Goal: Task Accomplishment & Management: Manage account settings

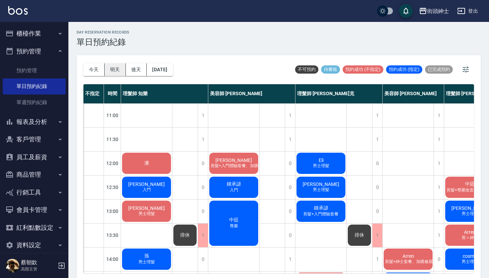
scroll to position [80, 61]
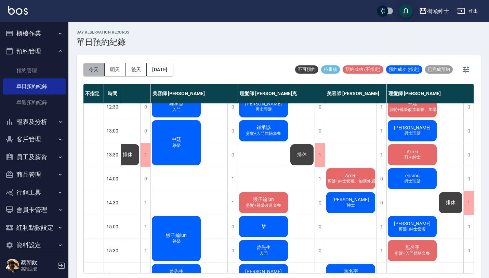
click at [92, 64] on button "今天" at bounding box center [93, 69] width 21 height 13
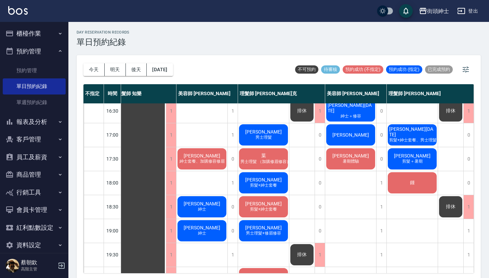
scroll to position [339, 10]
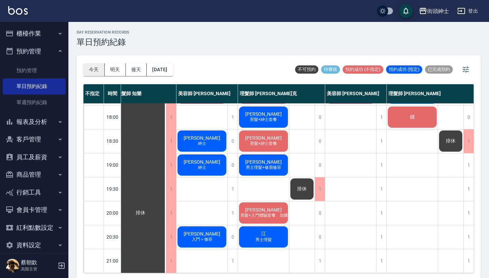
click at [98, 72] on button "今天" at bounding box center [93, 69] width 21 height 13
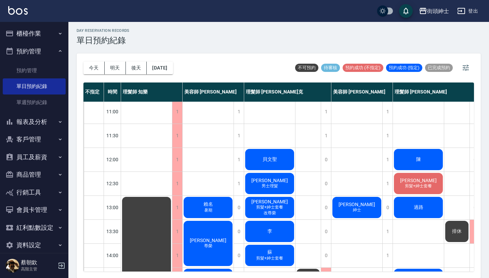
scroll to position [0, 0]
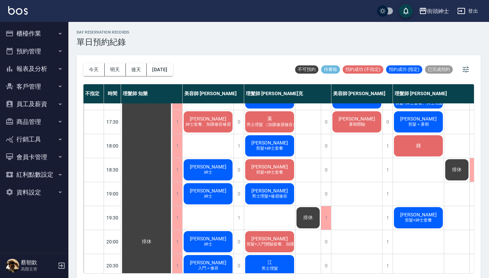
scroll to position [339, 0]
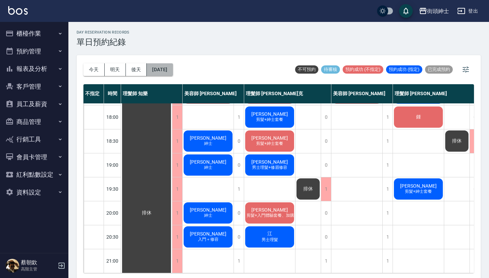
click at [172, 67] on button "[DATE]" at bounding box center [160, 69] width 26 height 13
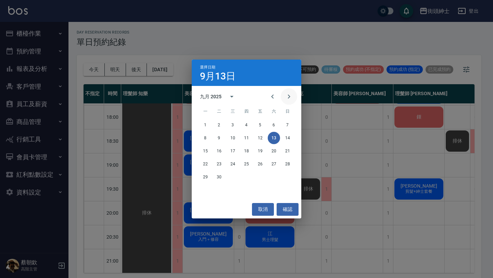
click at [289, 96] on icon "Next month" at bounding box center [289, 96] width 2 height 4
click at [247, 124] on button "2" at bounding box center [246, 125] width 12 height 12
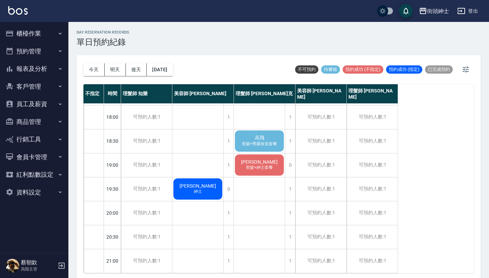
click at [266, 141] on span "剪髮+尊榮改造套餐" at bounding box center [259, 144] width 38 height 6
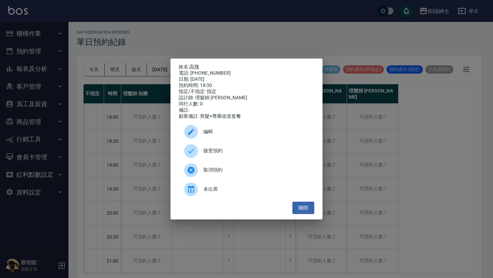
click at [231, 148] on div "接受預約" at bounding box center [246, 150] width 135 height 19
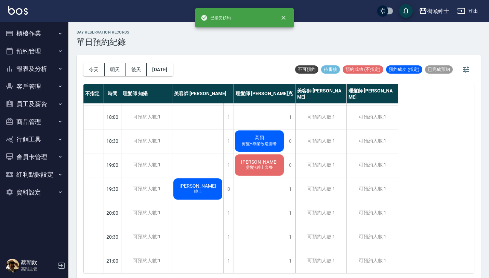
click at [269, 134] on div "高飛 剪髮+尊榮改造套餐" at bounding box center [259, 140] width 51 height 23
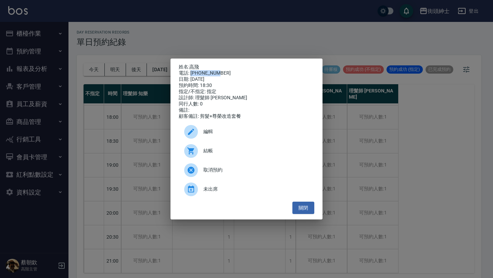
drag, startPoint x: 192, startPoint y: 70, endPoint x: 224, endPoint y: 71, distance: 32.8
click at [224, 70] on div "電話: [PHONE_NUMBER]" at bounding box center [246, 73] width 135 height 6
copy div "0968586340"
click at [297, 208] on button "關閉" at bounding box center [303, 207] width 22 height 13
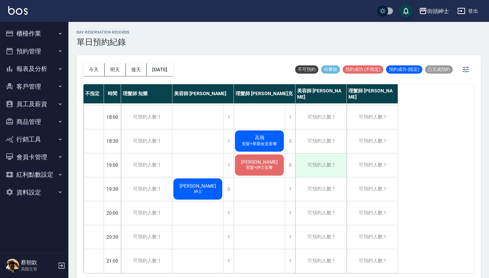
click at [321, 157] on div "可預約人數:1" at bounding box center [321, 165] width 51 height 24
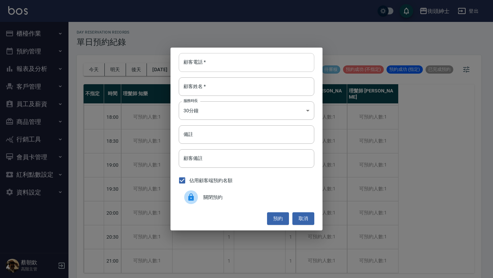
click at [245, 68] on input "顧客電話   *" at bounding box center [246, 62] width 135 height 18
paste input "0968586340"
type input "0968586340"
click at [241, 89] on input "顧客姓名   *" at bounding box center [246, 86] width 135 height 18
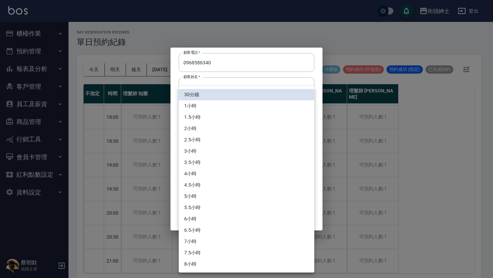
click at [226, 110] on body "街頭紳士 登出 櫃檯作業 打帳單 帳單列表 掛單列表 座位開單 營業儀表板 現金收支登錄 高階收支登錄 材料自購登錄 每日結帳 排班表 現場電腦打卡 掃碼打卡…" at bounding box center [246, 140] width 493 height 280
click at [214, 102] on li "1小時" at bounding box center [246, 105] width 135 height 11
type input "2"
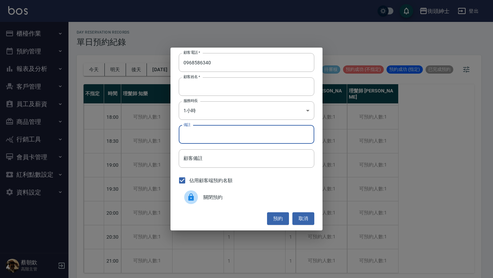
click at [210, 131] on input "備註" at bounding box center [246, 134] width 135 height 18
type input "尊榮"
click at [280, 215] on button "預約" at bounding box center [278, 218] width 22 height 13
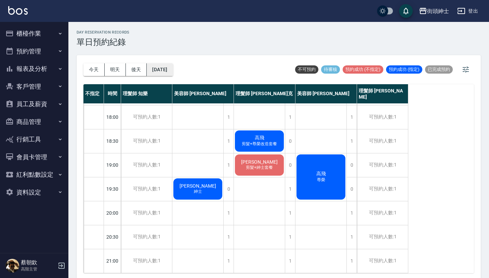
click at [165, 68] on button "[DATE]" at bounding box center [160, 69] width 26 height 13
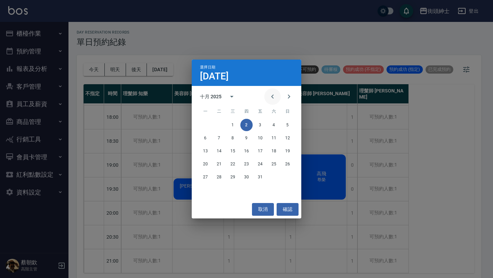
click at [273, 95] on icon "Previous month" at bounding box center [272, 96] width 8 height 8
click at [216, 164] on button "23" at bounding box center [219, 164] width 12 height 12
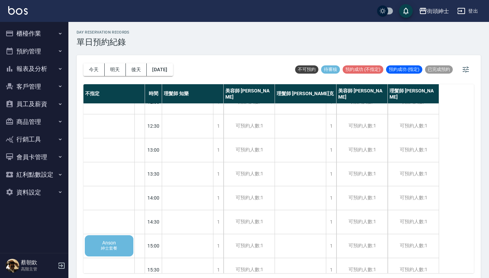
scroll to position [76, 0]
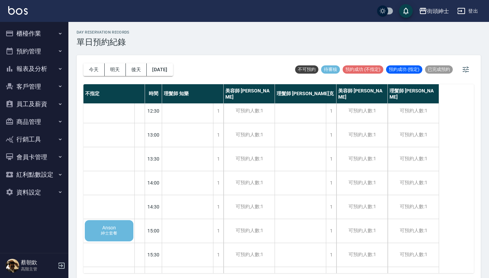
click at [110, 232] on span "紳士套餐" at bounding box center [109, 233] width 19 height 6
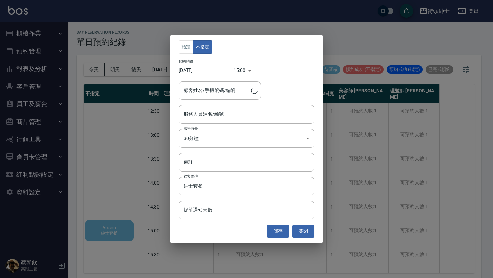
type input "Anson/0919956941"
click at [249, 112] on input "服務人員姓名/編號" at bounding box center [246, 114] width 129 height 12
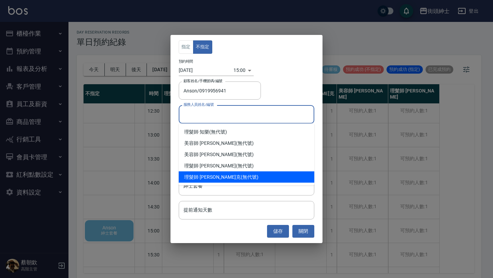
click at [224, 174] on div "理髮師 [PERSON_NAME]克 (無代號)" at bounding box center [246, 176] width 135 height 11
type input "理髮師 [PERSON_NAME]克(無代號)"
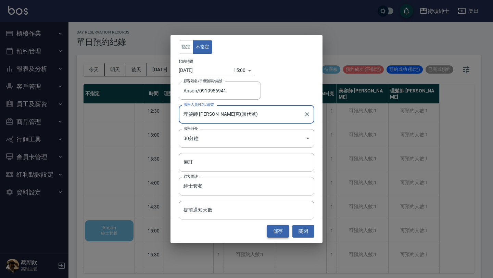
click at [278, 233] on button "儲存" at bounding box center [278, 231] width 22 height 13
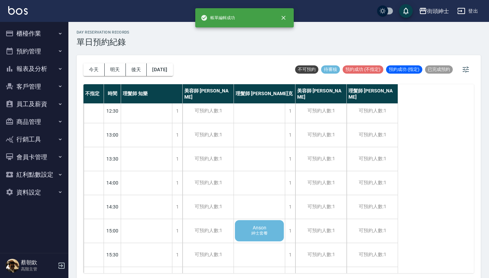
click at [265, 230] on div "Anson 紳士套餐" at bounding box center [259, 230] width 51 height 23
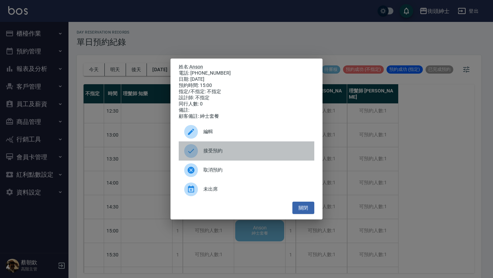
click at [235, 147] on div "接受預約" at bounding box center [246, 150] width 135 height 19
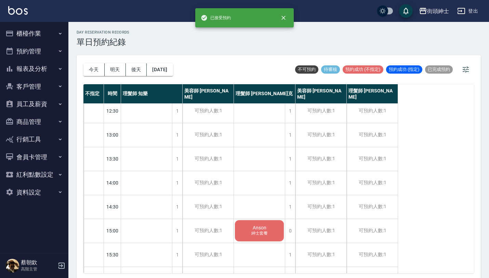
click at [260, 231] on span "紳士套餐" at bounding box center [259, 233] width 19 height 6
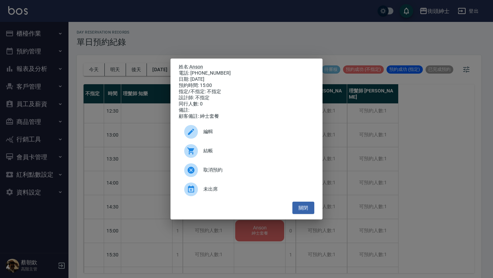
drag, startPoint x: 191, startPoint y: 72, endPoint x: 259, endPoint y: 76, distance: 68.2
click at [259, 76] on div "姓名: Anson 電話: [PHONE_NUMBER] 日期: [DATE] 預約時間: 15:00 指定/不指定: 不指定 設計師: 不指定 同行人數: …" at bounding box center [246, 91] width 135 height 55
click at [202, 73] on div "電話: [PHONE_NUMBER]" at bounding box center [246, 73] width 135 height 6
drag, startPoint x: 192, startPoint y: 71, endPoint x: 226, endPoint y: 75, distance: 34.8
click at [226, 75] on div "姓名: Anson 電話: [PHONE_NUMBER] 日期: [DATE] 預約時間: 15:00 指定/不指定: 不指定 設計師: 不指定 同行人數: …" at bounding box center [246, 91] width 135 height 55
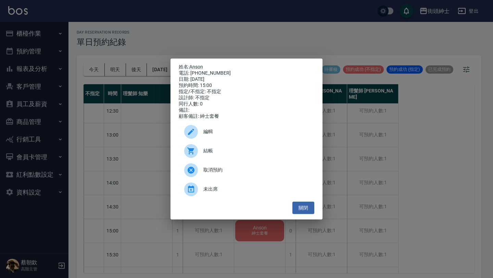
click at [191, 71] on div "電話: [PHONE_NUMBER]" at bounding box center [246, 73] width 135 height 6
drag, startPoint x: 191, startPoint y: 71, endPoint x: 209, endPoint y: 71, distance: 17.8
click at [209, 71] on div "電話: [PHONE_NUMBER]" at bounding box center [246, 73] width 135 height 6
copy div "0919956941"
click at [116, 180] on div "姓名: Anson 電話: [PHONE_NUMBER] 日期: [DATE] 預約時間: 15:00 指定/不指定: 不指定 設計師: 不指定 同行人數: …" at bounding box center [246, 139] width 493 height 278
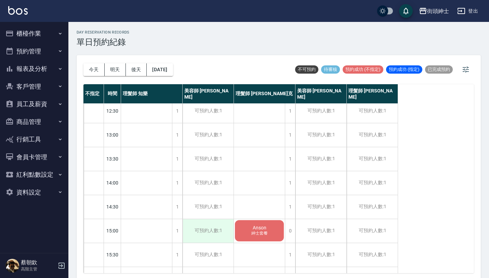
click at [217, 242] on div "可預約人數:1" at bounding box center [208, 231] width 51 height 24
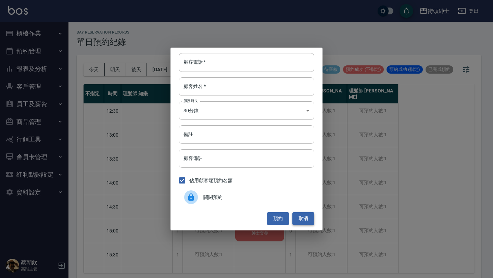
click at [305, 220] on button "取消" at bounding box center [303, 218] width 22 height 13
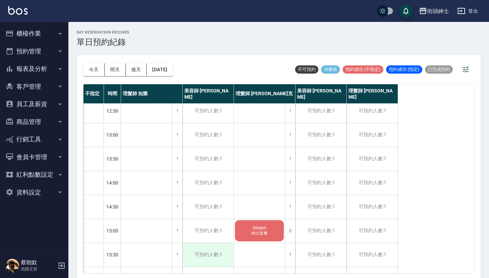
click at [220, 251] on div "可預約人數:1" at bounding box center [208, 255] width 51 height 24
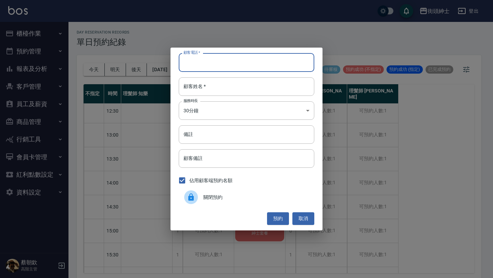
click at [223, 62] on input "顧客電話   *" at bounding box center [246, 62] width 135 height 18
paste input "0919956941"
type input "0919956941"
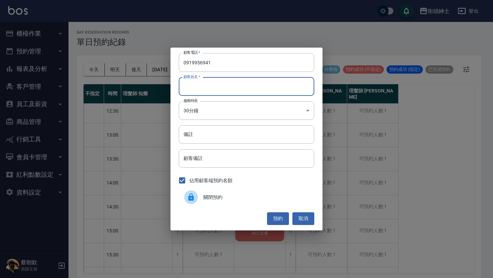
click at [217, 85] on input "顧客姓名   *" at bounding box center [246, 86] width 135 height 18
click at [216, 138] on input "備註" at bounding box center [246, 134] width 135 height 18
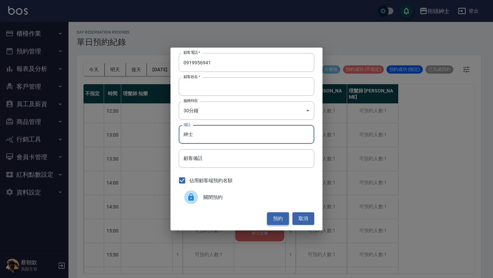
type input "紳士"
click at [283, 217] on button "預約" at bounding box center [278, 218] width 22 height 13
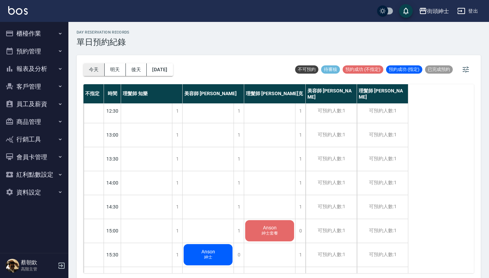
click at [92, 70] on button "今天" at bounding box center [93, 69] width 21 height 13
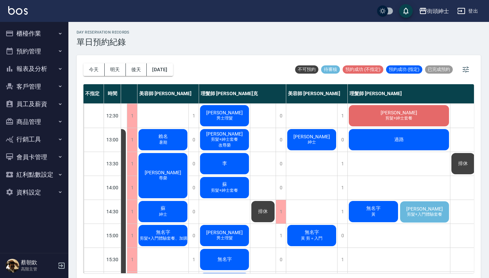
scroll to position [71, 61]
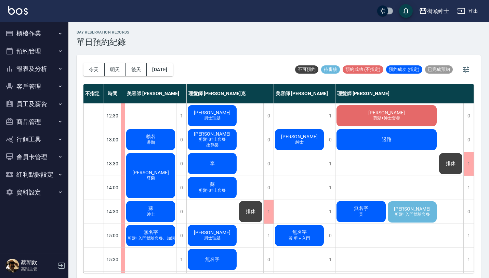
click at [419, 216] on span "剪髮+入門體驗套餐" at bounding box center [412, 214] width 38 height 6
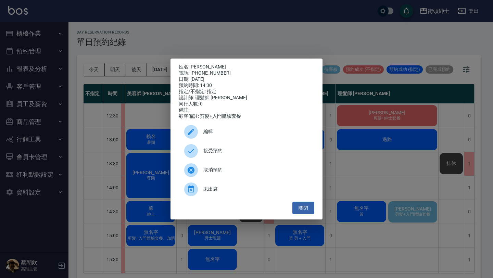
click at [247, 151] on span "接受預約" at bounding box center [255, 150] width 105 height 7
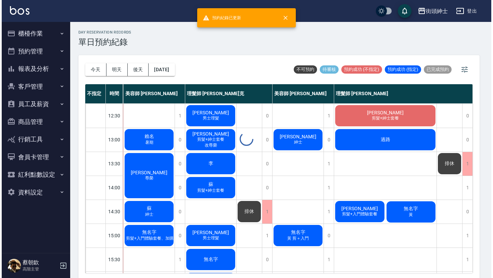
scroll to position [71, 57]
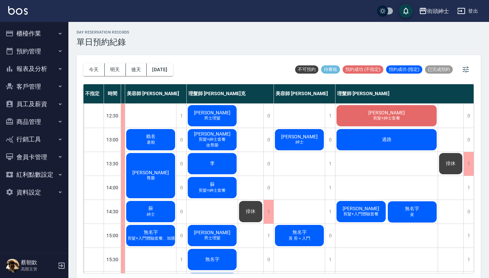
click at [426, 217] on div "無名字 [PERSON_NAME]" at bounding box center [412, 211] width 51 height 23
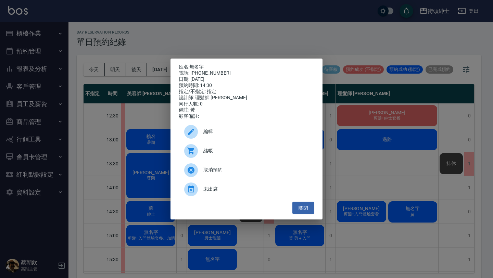
click at [269, 277] on div "姓名: 無名字 電話: [PHONE_NUMBER] 日期: [DATE] 預約時間: 14:30 指定/不指定: 指定 設計師: 理髮師 [PERSON_N…" at bounding box center [246, 139] width 493 height 278
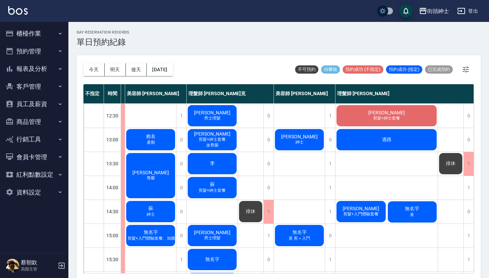
click at [291, 233] on span "無名字" at bounding box center [299, 232] width 17 height 6
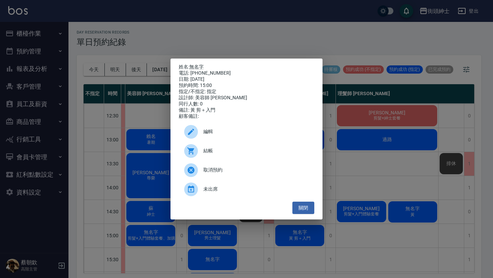
click at [309, 235] on div "姓名: 無名字 電話: [PHONE_NUMBER] 日期: [DATE] 預約時間: 15:00 指定/不指定: 指定 設計師: 美容師 小戴 同行人數: …" at bounding box center [246, 139] width 493 height 278
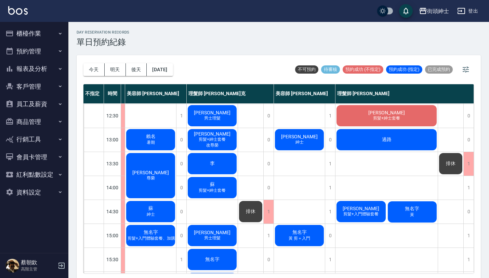
click at [407, 211] on span "無名字" at bounding box center [412, 209] width 17 height 6
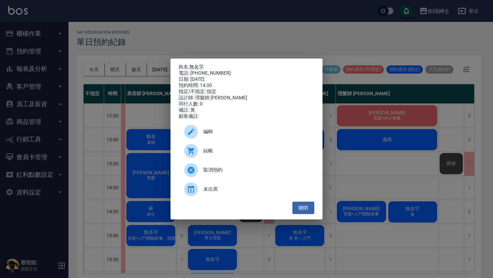
click at [318, 241] on div "姓名: 無名字 電話: [PHONE_NUMBER] 日期: [DATE] 預約時間: 14:30 指定/不指定: 指定 設計師: 理髮師 [PERSON_N…" at bounding box center [246, 139] width 493 height 278
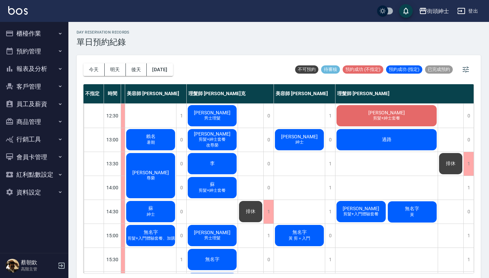
click at [304, 236] on span "黃 剪＋入門" at bounding box center [299, 238] width 24 height 6
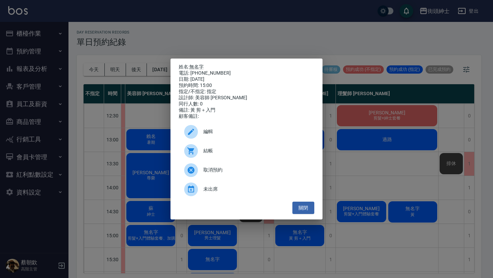
click at [244, 134] on span "編輯" at bounding box center [255, 131] width 105 height 7
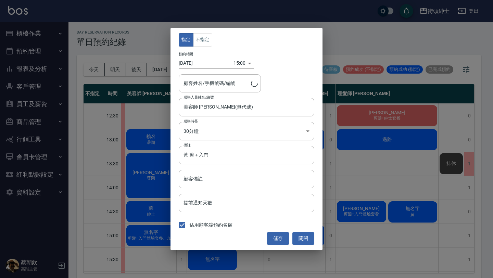
type input "無名字/0927466937"
click at [301, 236] on button "關閉" at bounding box center [303, 238] width 22 height 13
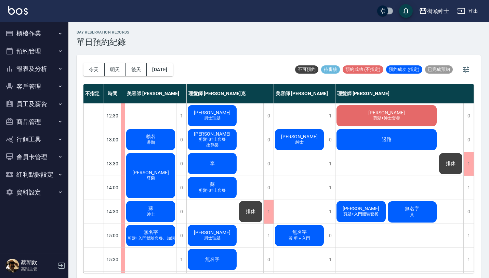
click at [150, 234] on span "無名字" at bounding box center [150, 232] width 17 height 6
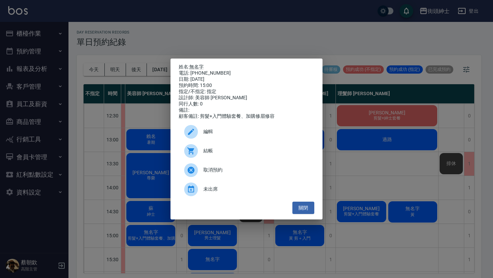
click at [121, 213] on div "姓名: 無名字 電話: [PHONE_NUMBER] 日期: [DATE] 預約時間: 15:00 指定/不指定: 指定 設計師: 美容師 [PERSON_N…" at bounding box center [246, 139] width 493 height 278
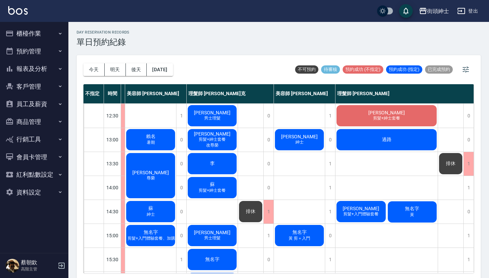
click at [305, 233] on span "無名字" at bounding box center [299, 232] width 17 height 6
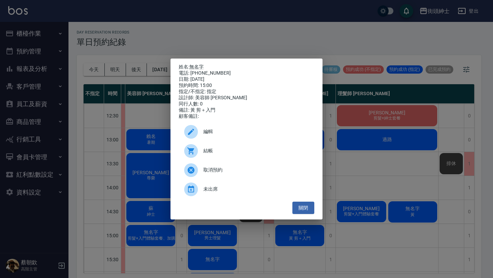
click at [239, 127] on div "編輯" at bounding box center [246, 131] width 135 height 19
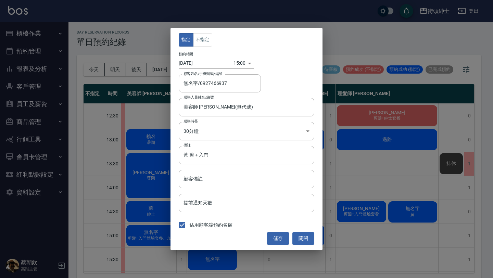
click at [236, 63] on body "街頭紳士 登出 櫃檯作業 打帳單 帳單列表 掛單列表 座位開單 營業儀表板 現金收支登錄 高階收支登錄 材料自購登錄 每日結帳 排班表 現場電腦打卡 掃碼打卡…" at bounding box center [246, 140] width 493 height 280
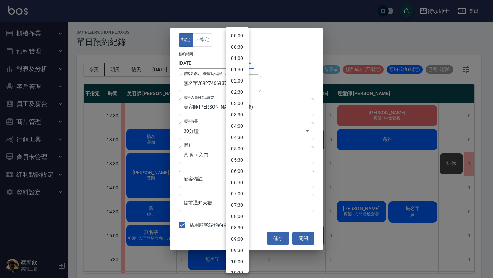
scroll to position [224, 0]
click at [238, 140] on li "14:30" at bounding box center [236, 138] width 23 height 11
type input "1757745000000"
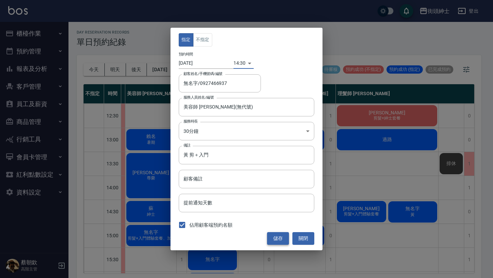
click at [279, 237] on button "儲存" at bounding box center [278, 238] width 22 height 13
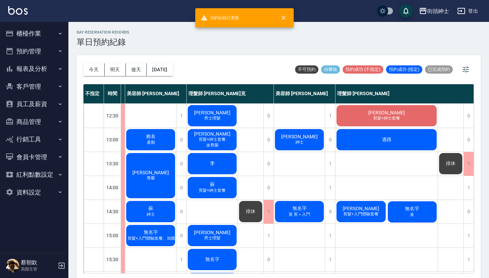
click at [426, 216] on div "無名字 [PERSON_NAME]" at bounding box center [412, 211] width 51 height 23
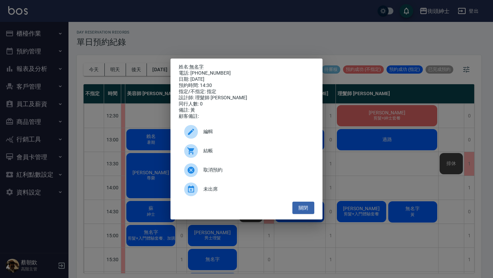
click at [214, 131] on span "編輯" at bounding box center [255, 131] width 105 height 7
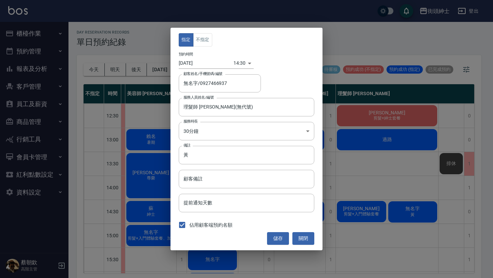
click at [237, 64] on body "街頭紳士 登出 櫃檯作業 打帳單 帳單列表 掛單列表 座位開單 營業儀表板 現金收支登錄 高階收支登錄 材料自購登錄 每日結帳 排班表 現場電腦打卡 掃碼打卡…" at bounding box center [246, 140] width 493 height 280
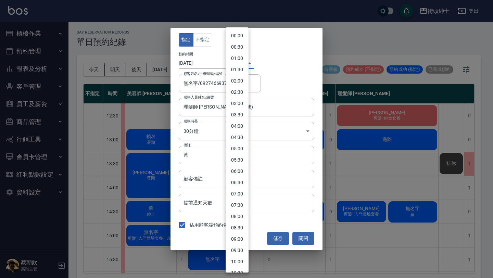
scroll to position [213, 0]
click at [239, 160] on li "15:00" at bounding box center [236, 161] width 23 height 11
type input "1757746800000"
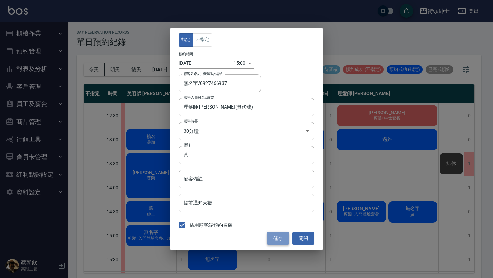
click at [278, 240] on button "儲存" at bounding box center [278, 238] width 22 height 13
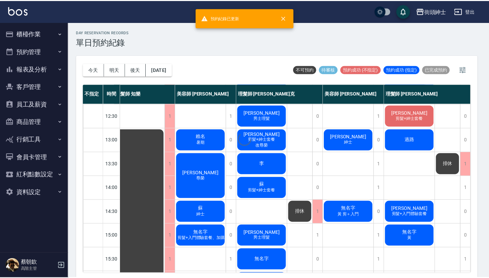
scroll to position [71, 6]
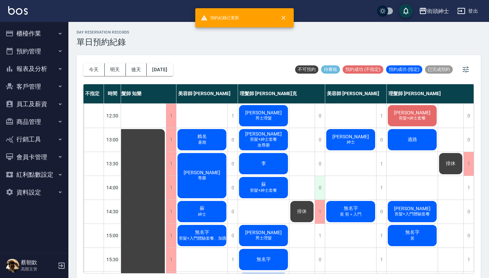
click at [322, 181] on div "0" at bounding box center [320, 188] width 10 height 24
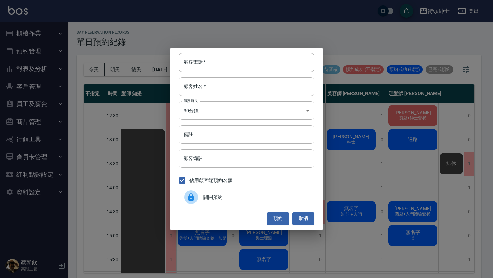
click at [388, 201] on div "顧客電話   * 顧客電話   * 顧客姓名   * 顧客姓名   * 服務時長 30分鐘 1 服務時長 備註 備註 顧客備註 顧客備註 佔用顧客端預約名額 …" at bounding box center [246, 139] width 493 height 278
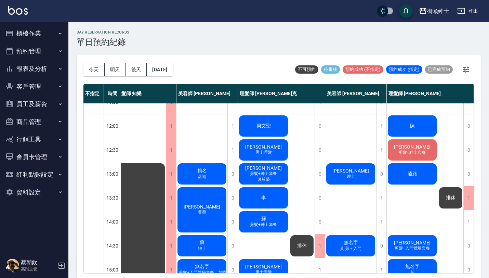
scroll to position [15, 6]
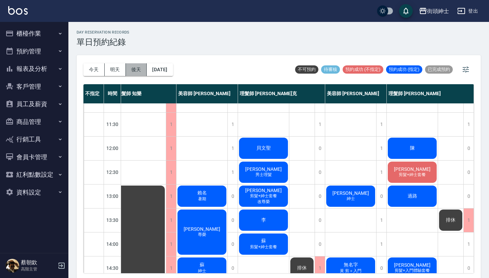
click at [137, 72] on button "後天" at bounding box center [136, 69] width 21 height 13
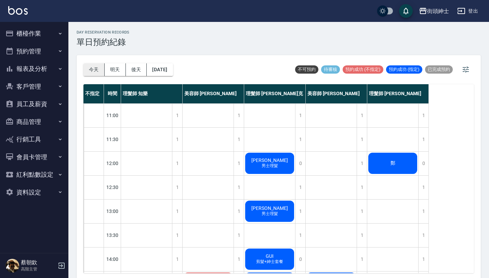
click at [92, 69] on button "今天" at bounding box center [93, 69] width 21 height 13
